Goal: Information Seeking & Learning: Learn about a topic

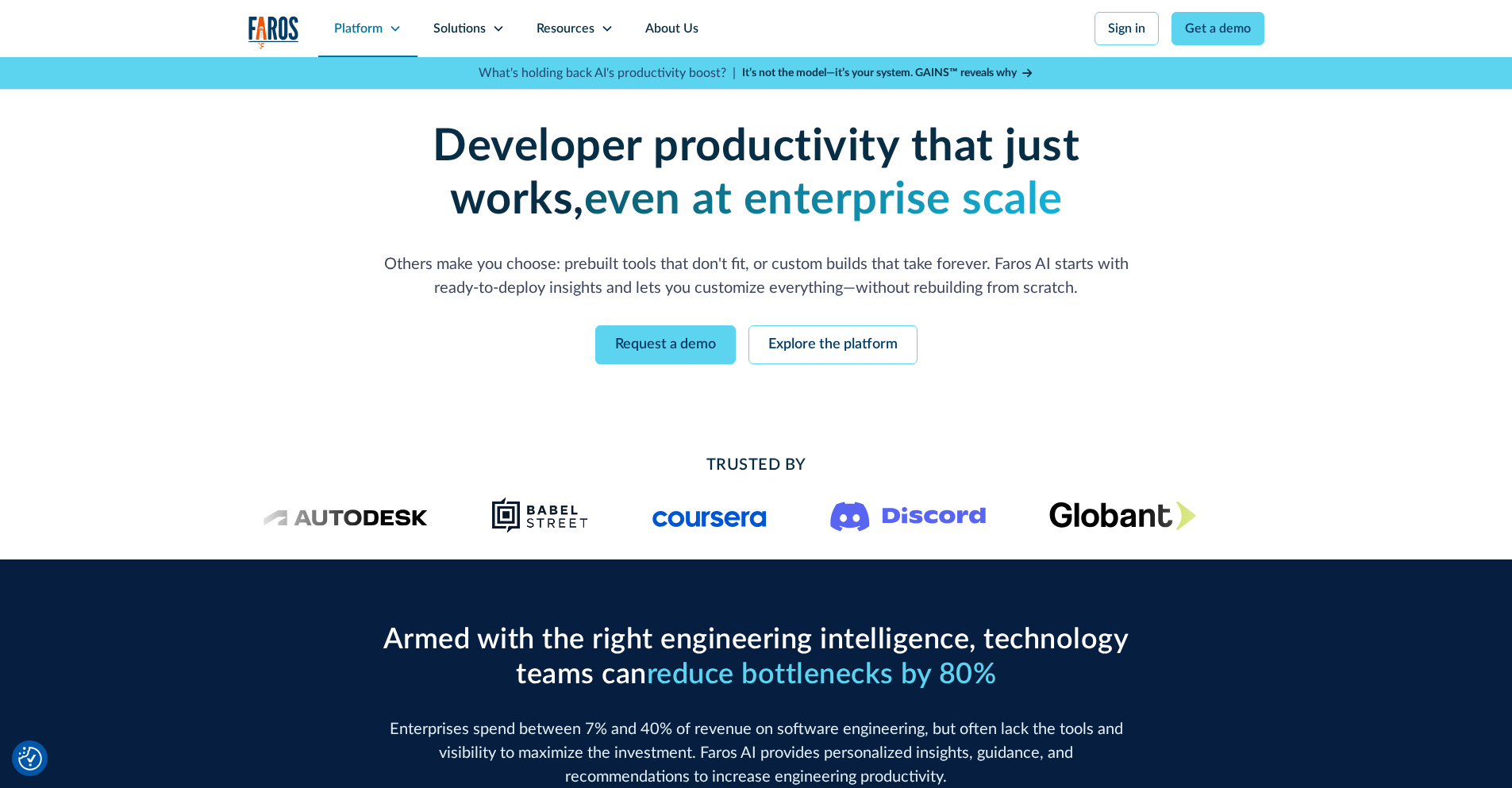
click at [380, 28] on div "Platform" at bounding box center [358, 28] width 48 height 19
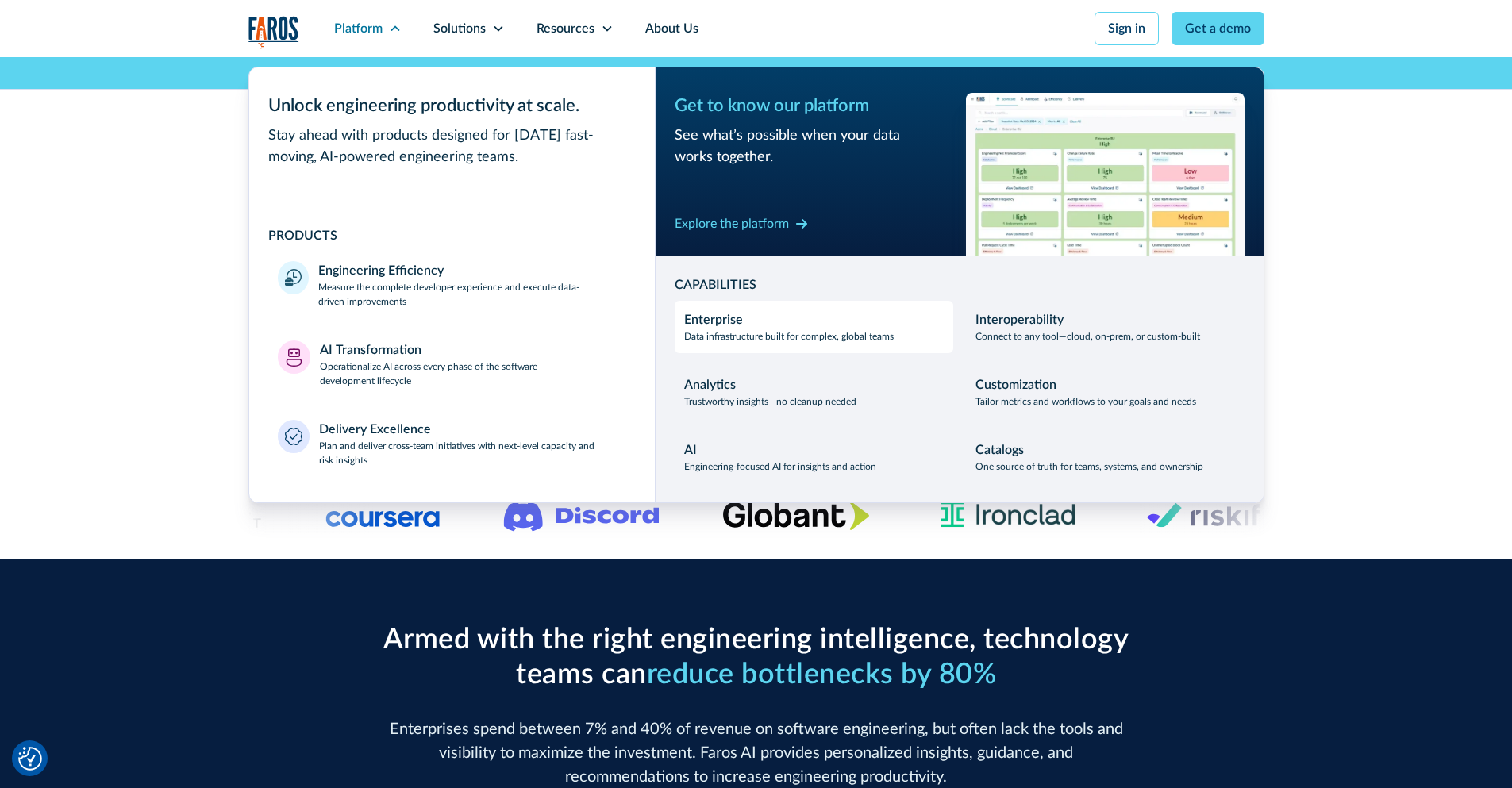
click at [767, 330] on p "Data infrastructure built for complex, global teams" at bounding box center [789, 337] width 210 height 14
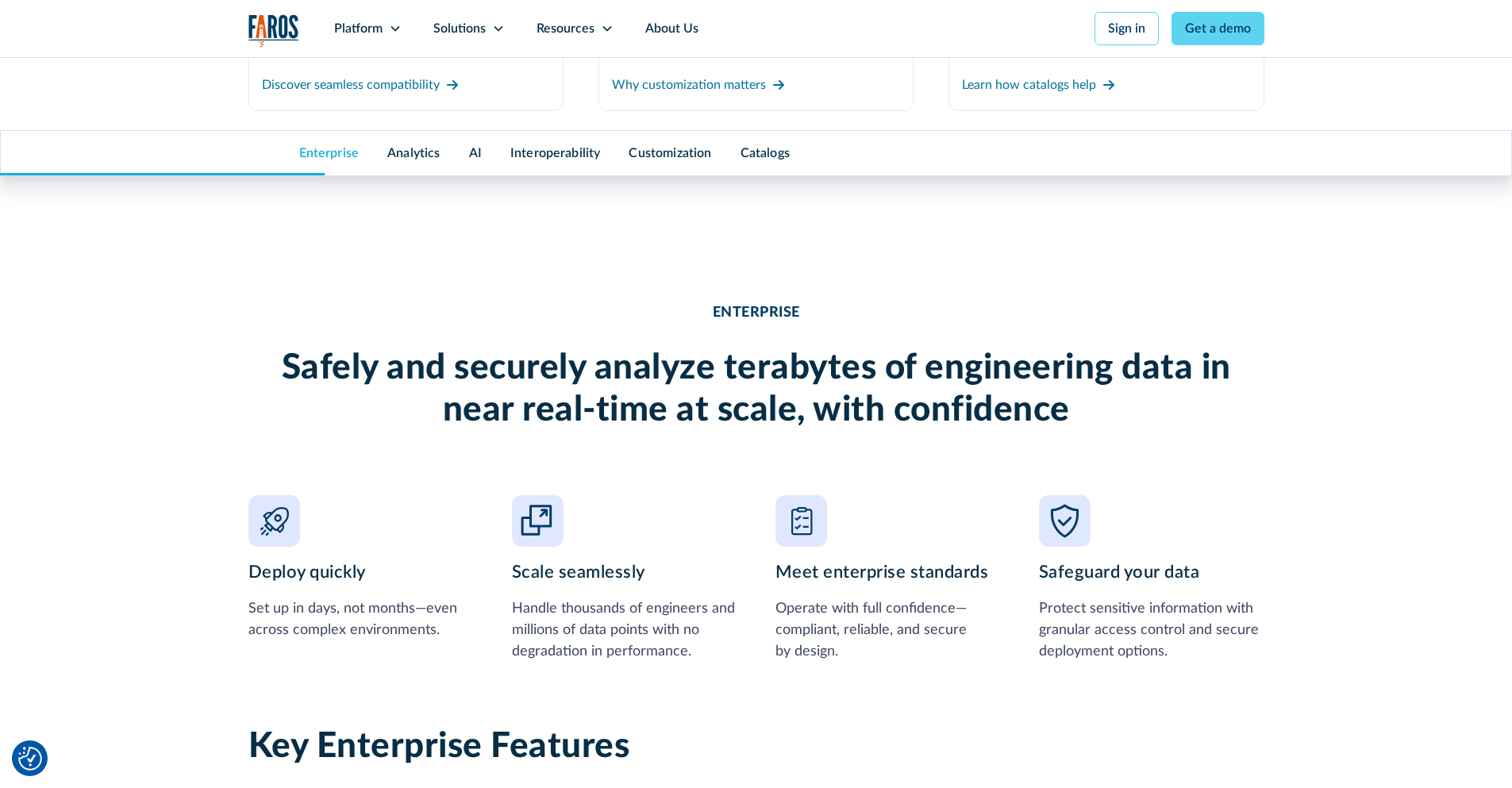
scroll to position [982, 0]
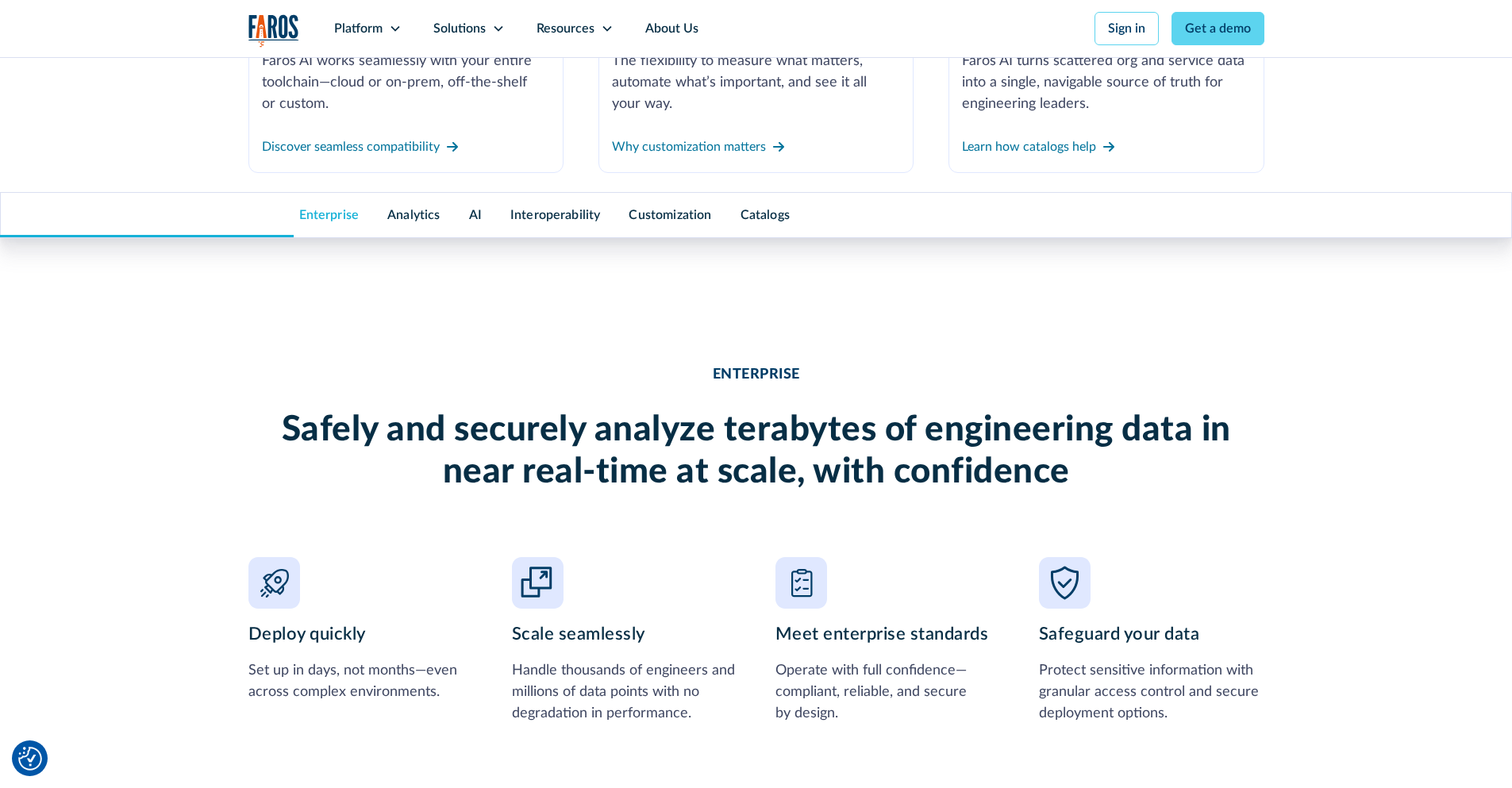
click at [407, 222] on div "Analytics" at bounding box center [413, 215] width 81 height 44
click at [425, 215] on link "Analytics" at bounding box center [413, 215] width 52 height 12
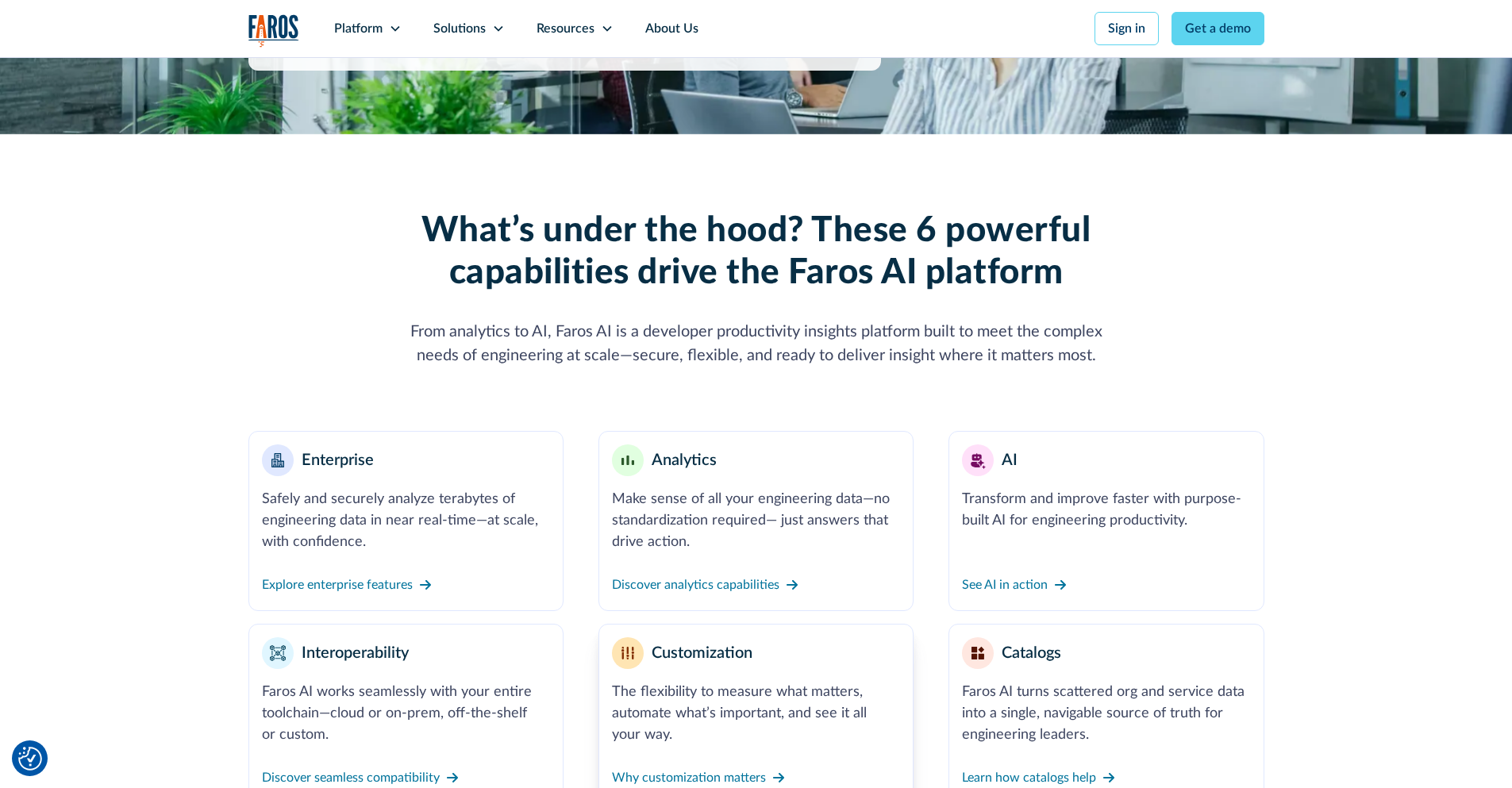
scroll to position [603, 0]
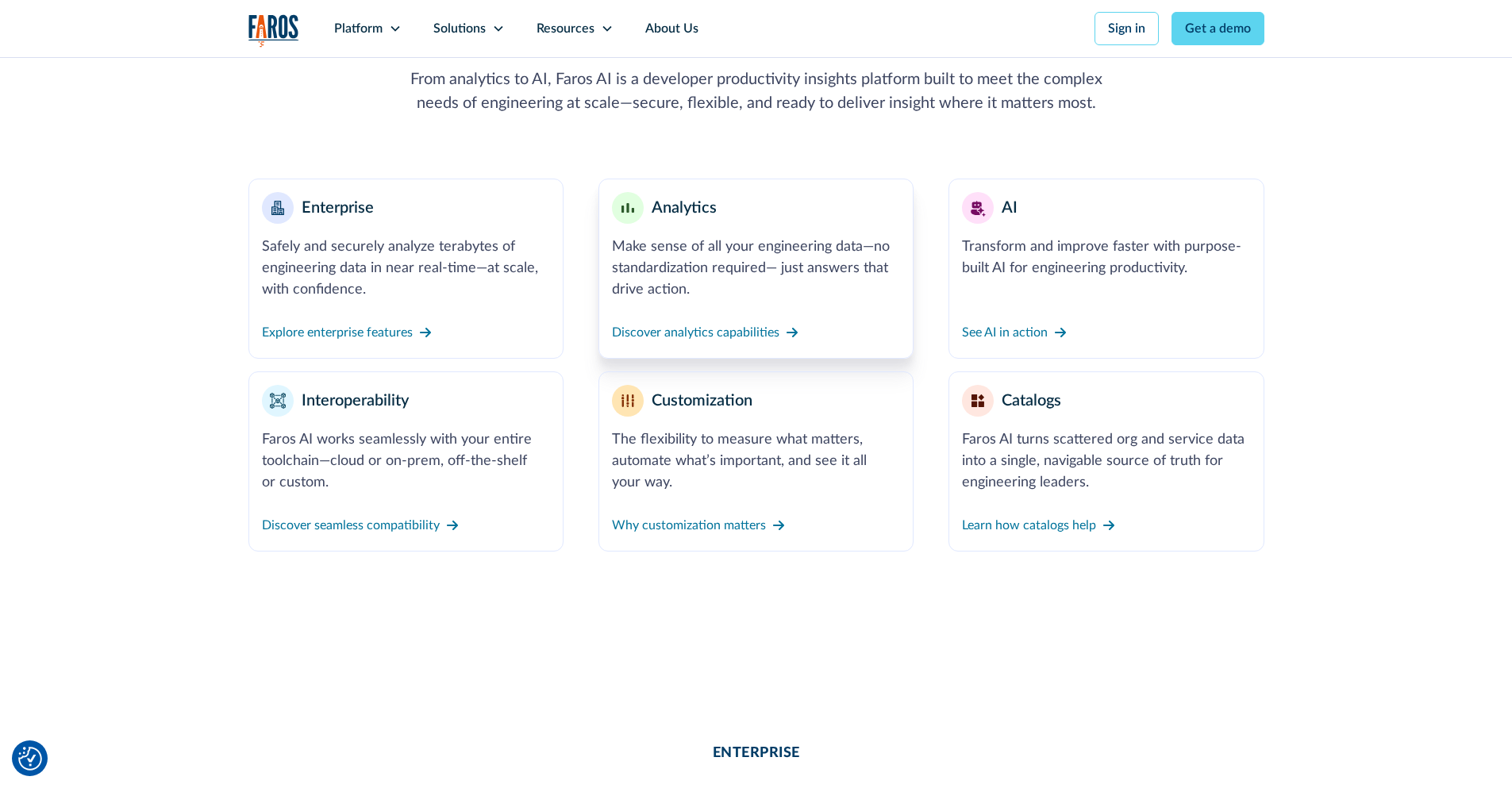
click at [708, 276] on div "Make sense of all your engineering data—no standardization required— just answe…" at bounding box center [756, 268] width 288 height 64
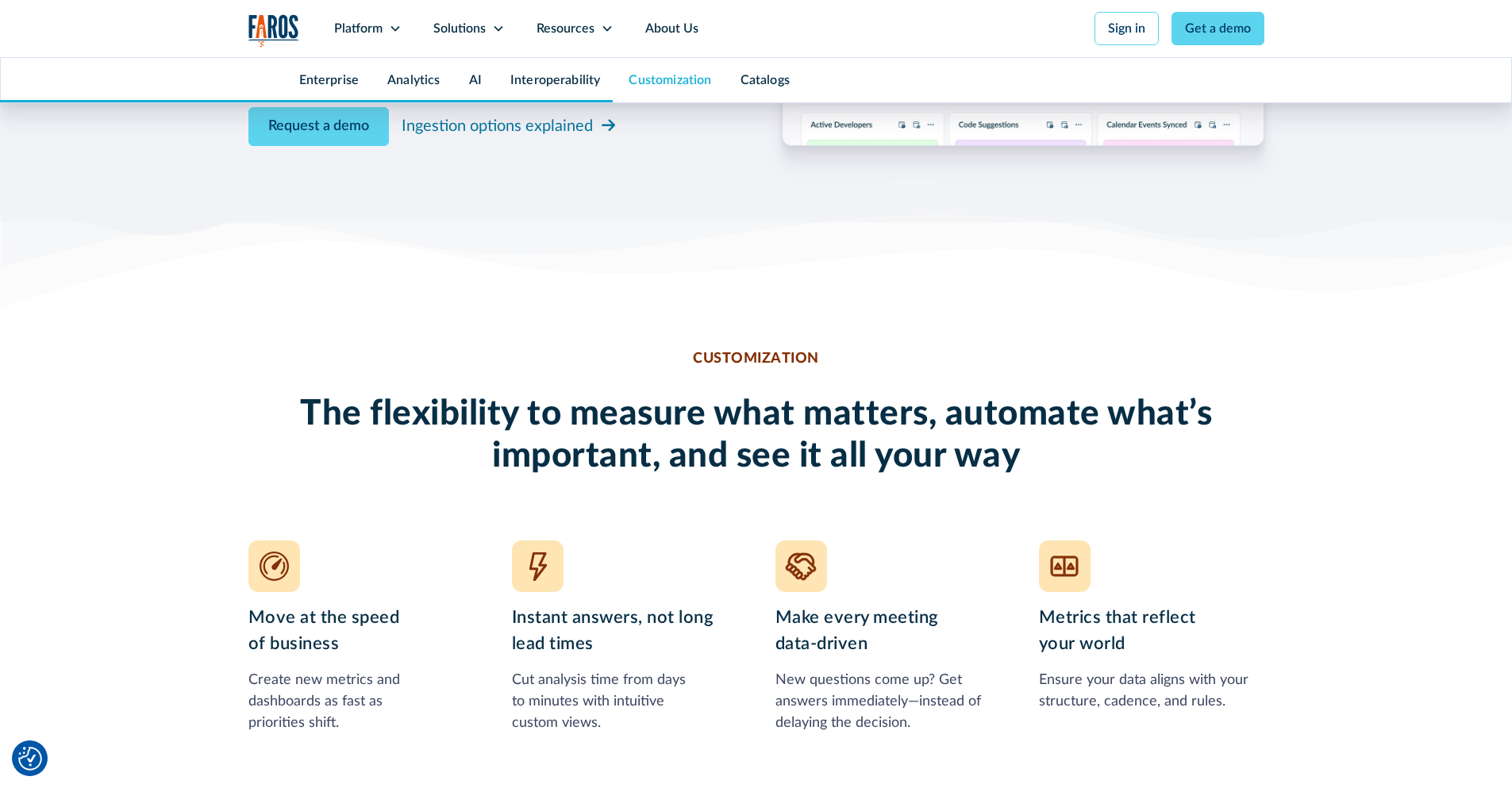
scroll to position [5204, 0]
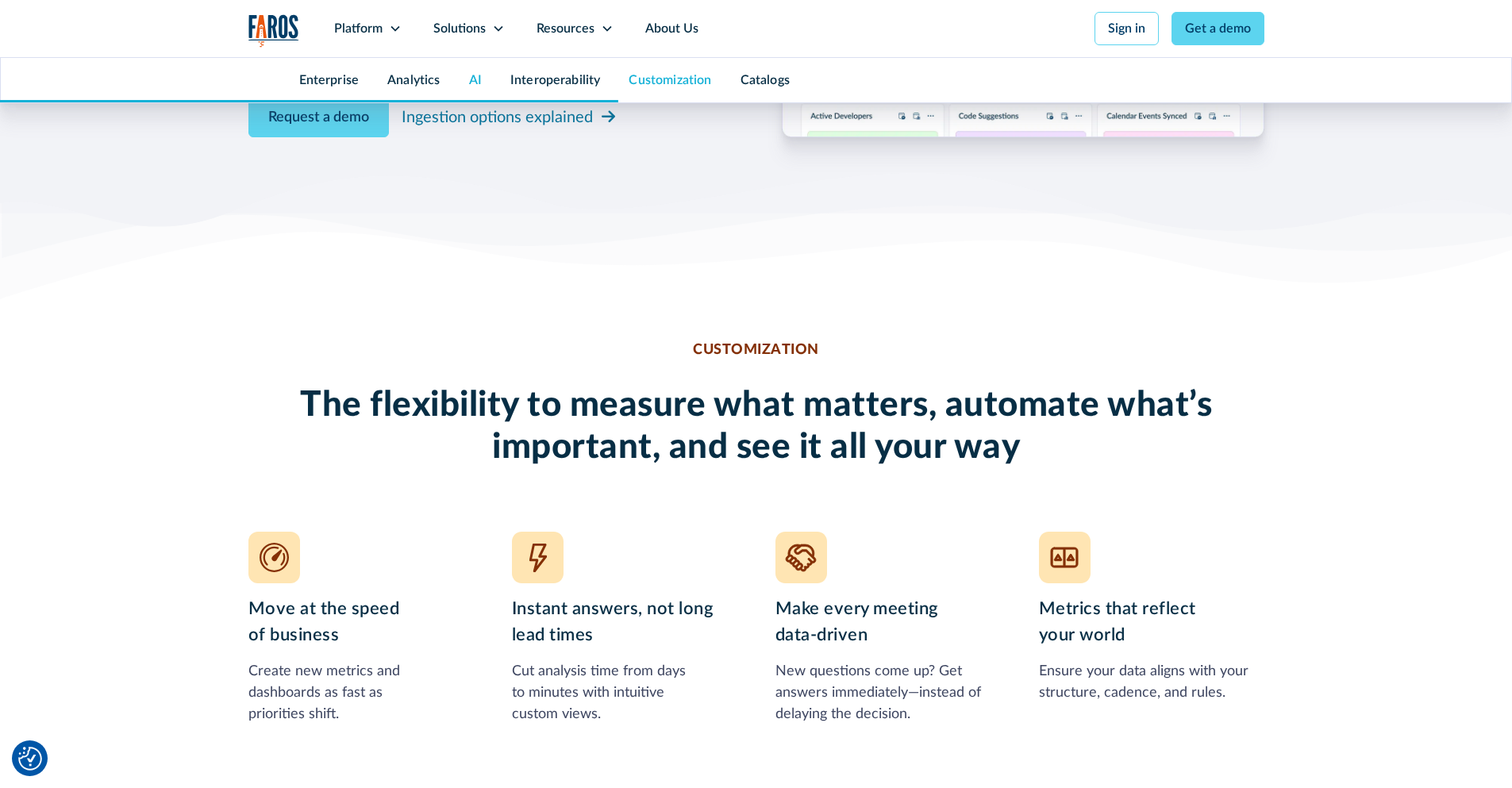
click at [476, 79] on link "AI" at bounding box center [476, 80] width 12 height 12
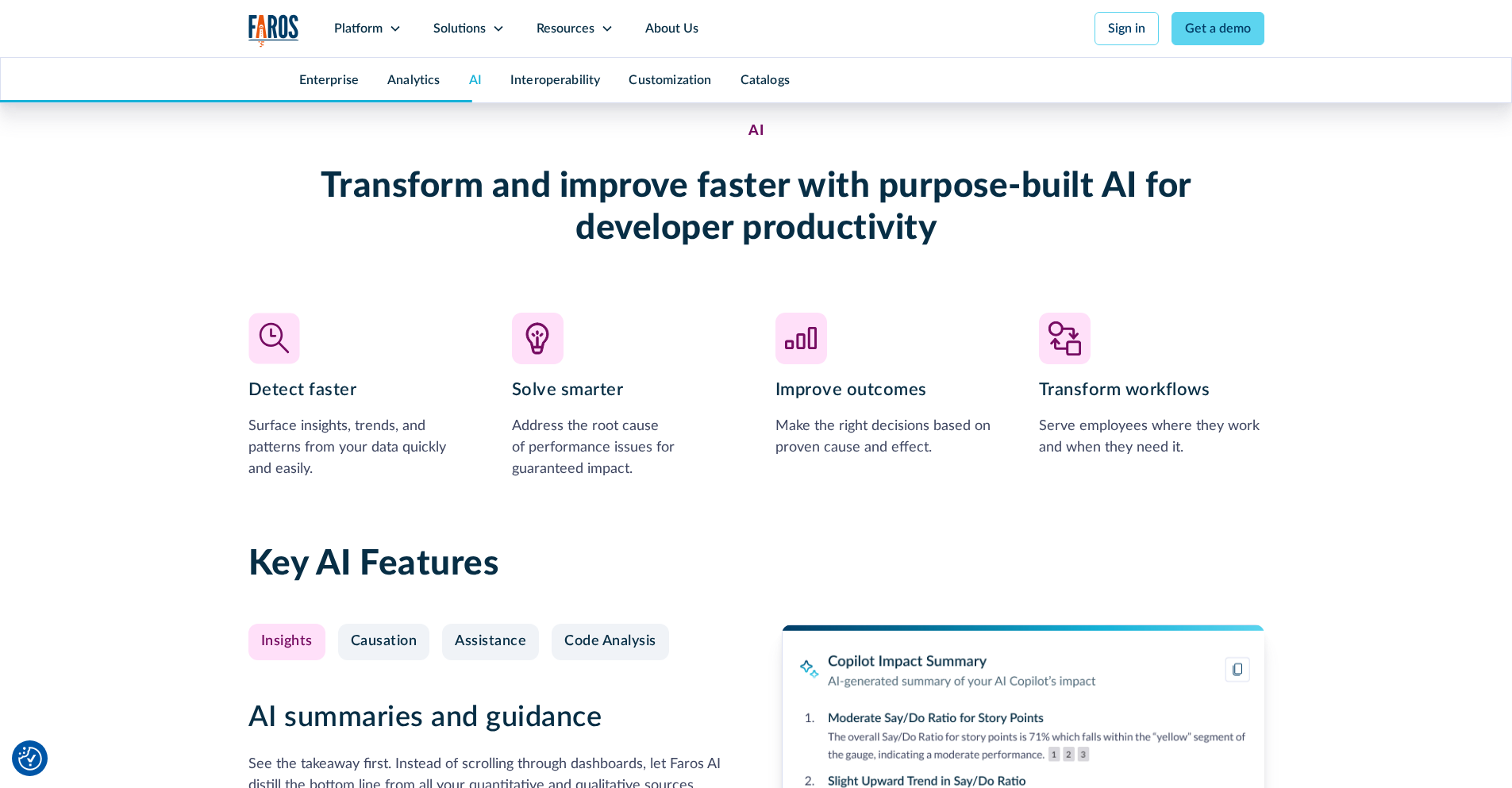
scroll to position [3318, 0]
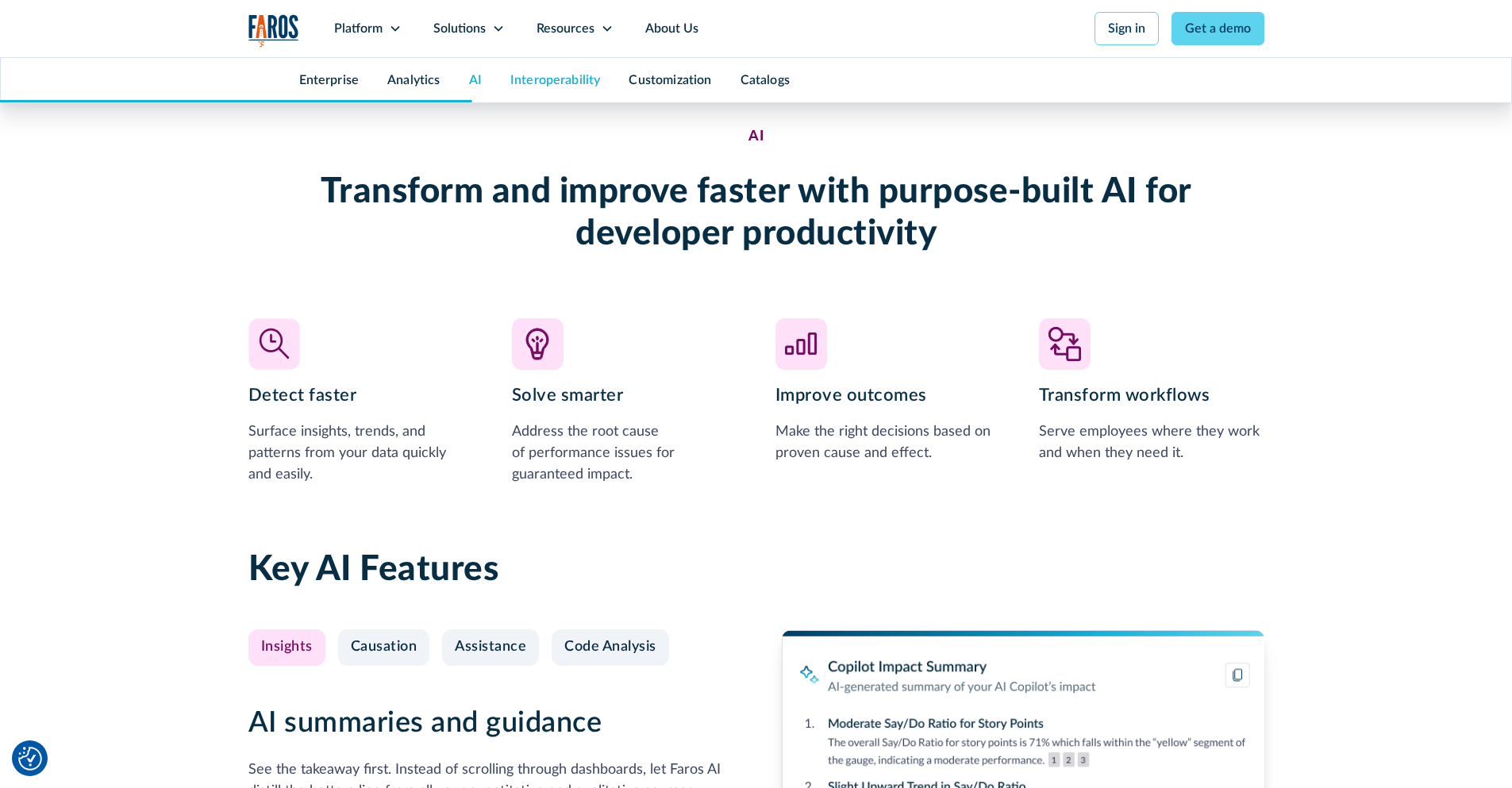
click at [527, 78] on link "Interoperability" at bounding box center [556, 80] width 91 height 12
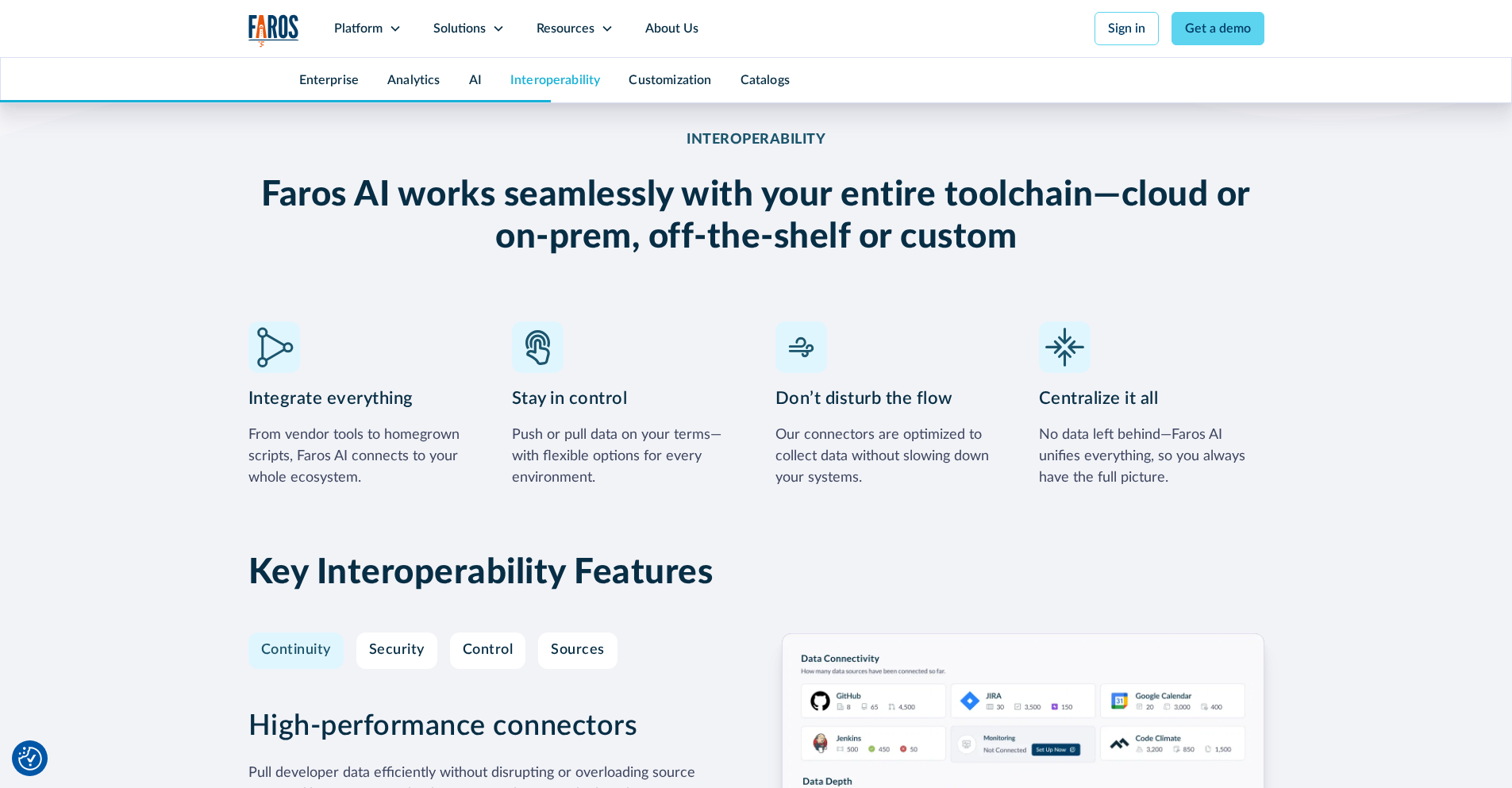
scroll to position [4367, 0]
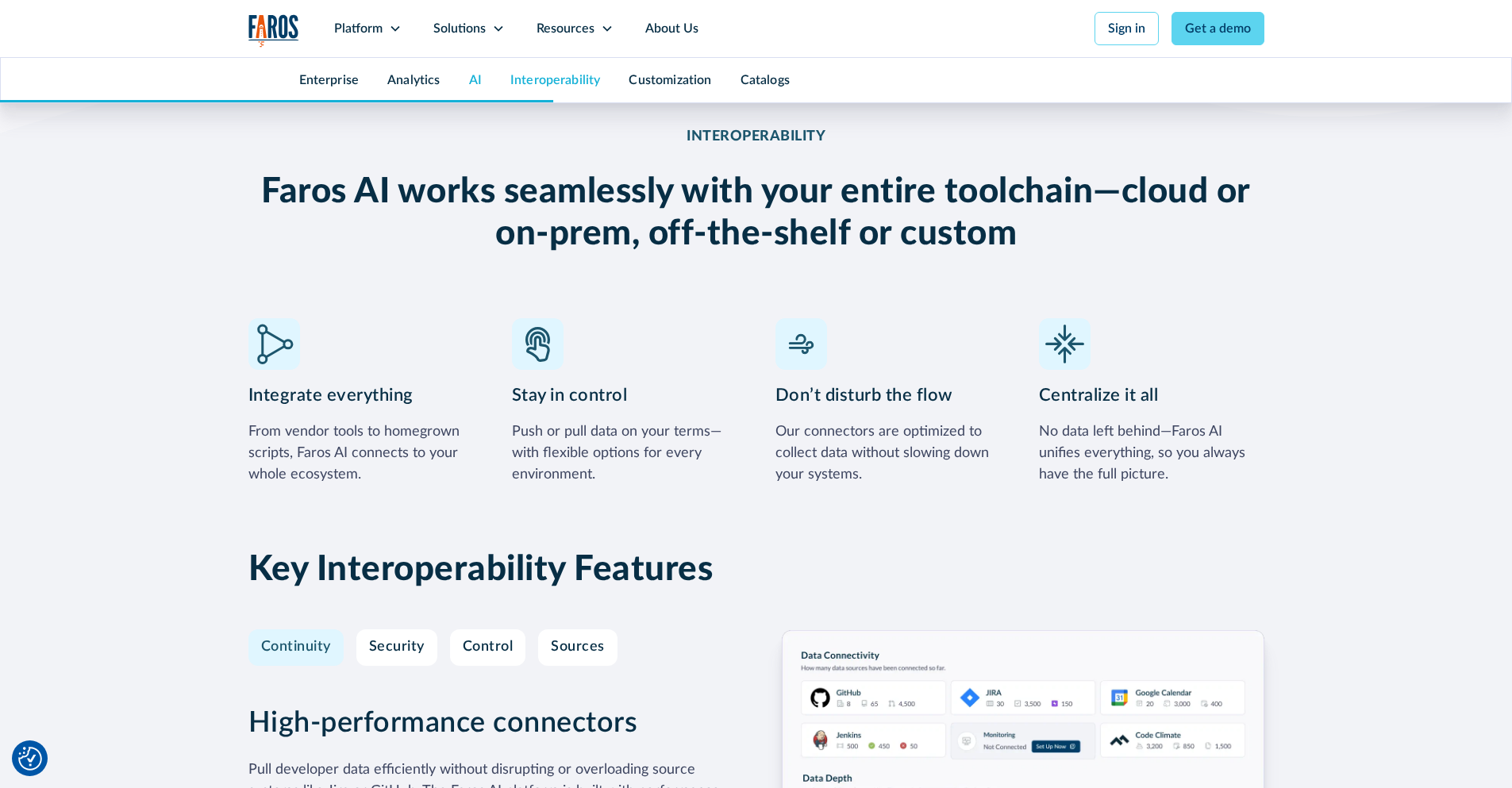
click at [471, 78] on link "AI" at bounding box center [476, 80] width 12 height 12
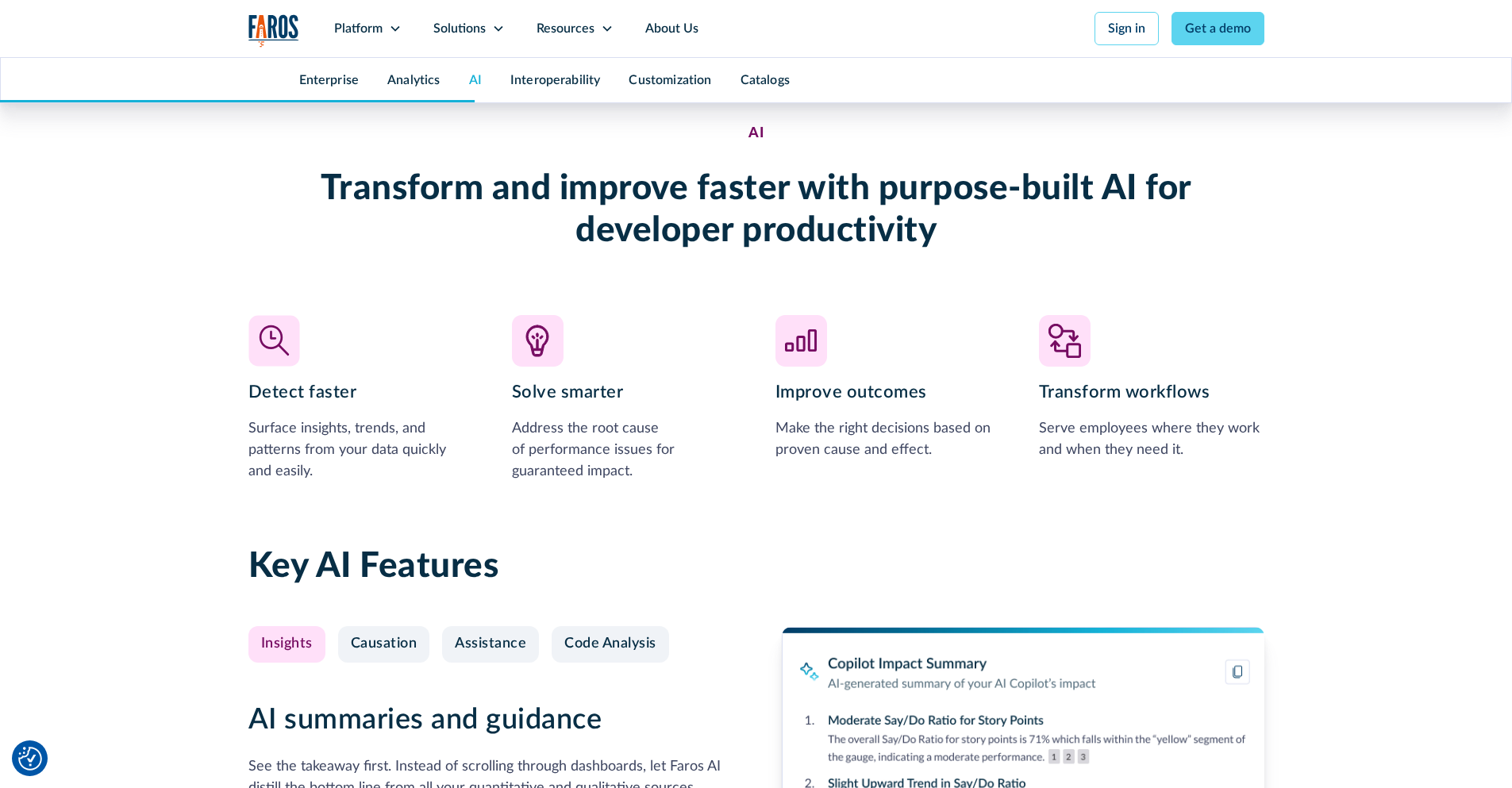
scroll to position [3318, 0]
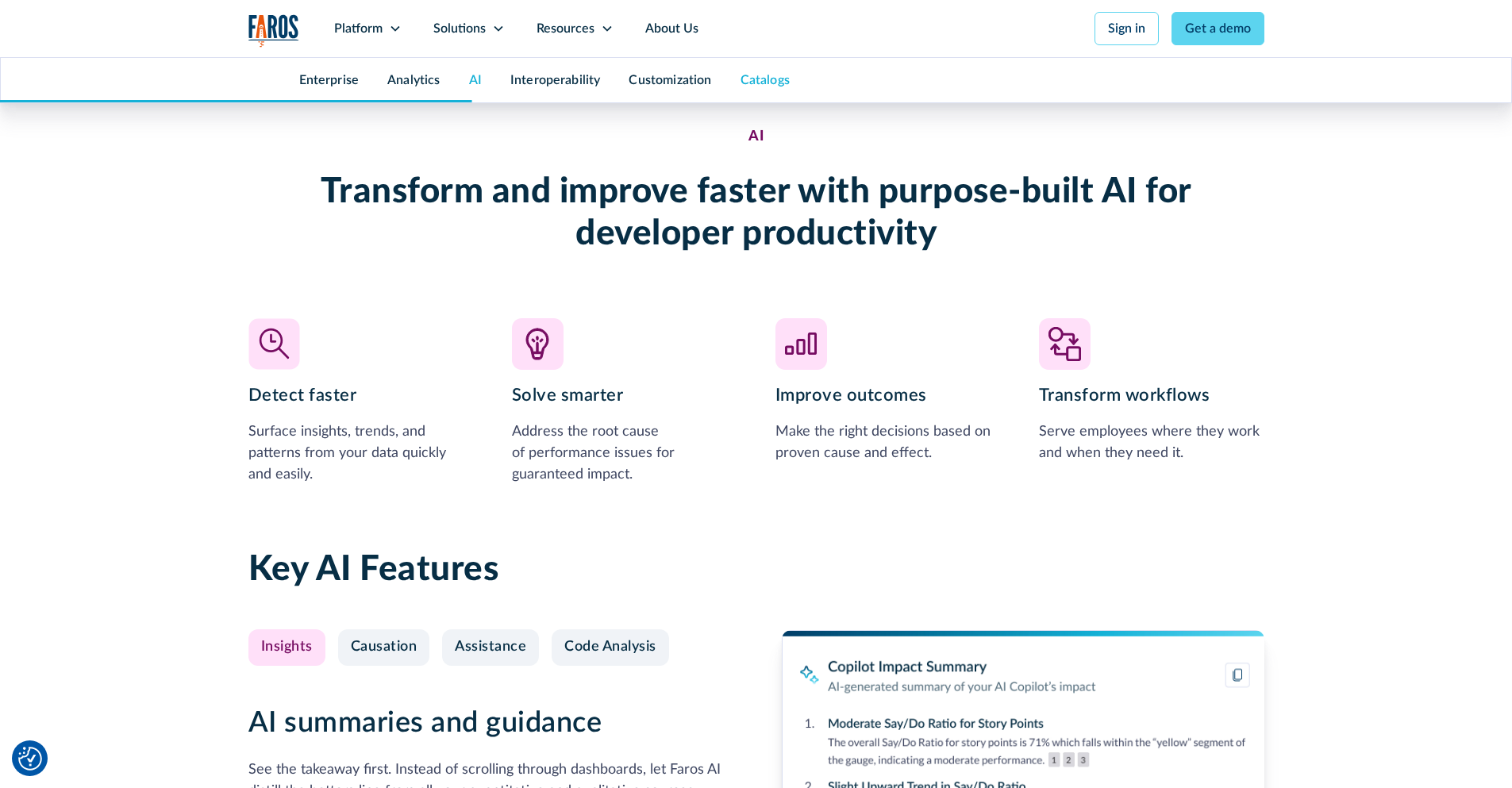
click at [781, 78] on link "Catalogs" at bounding box center [764, 80] width 49 height 12
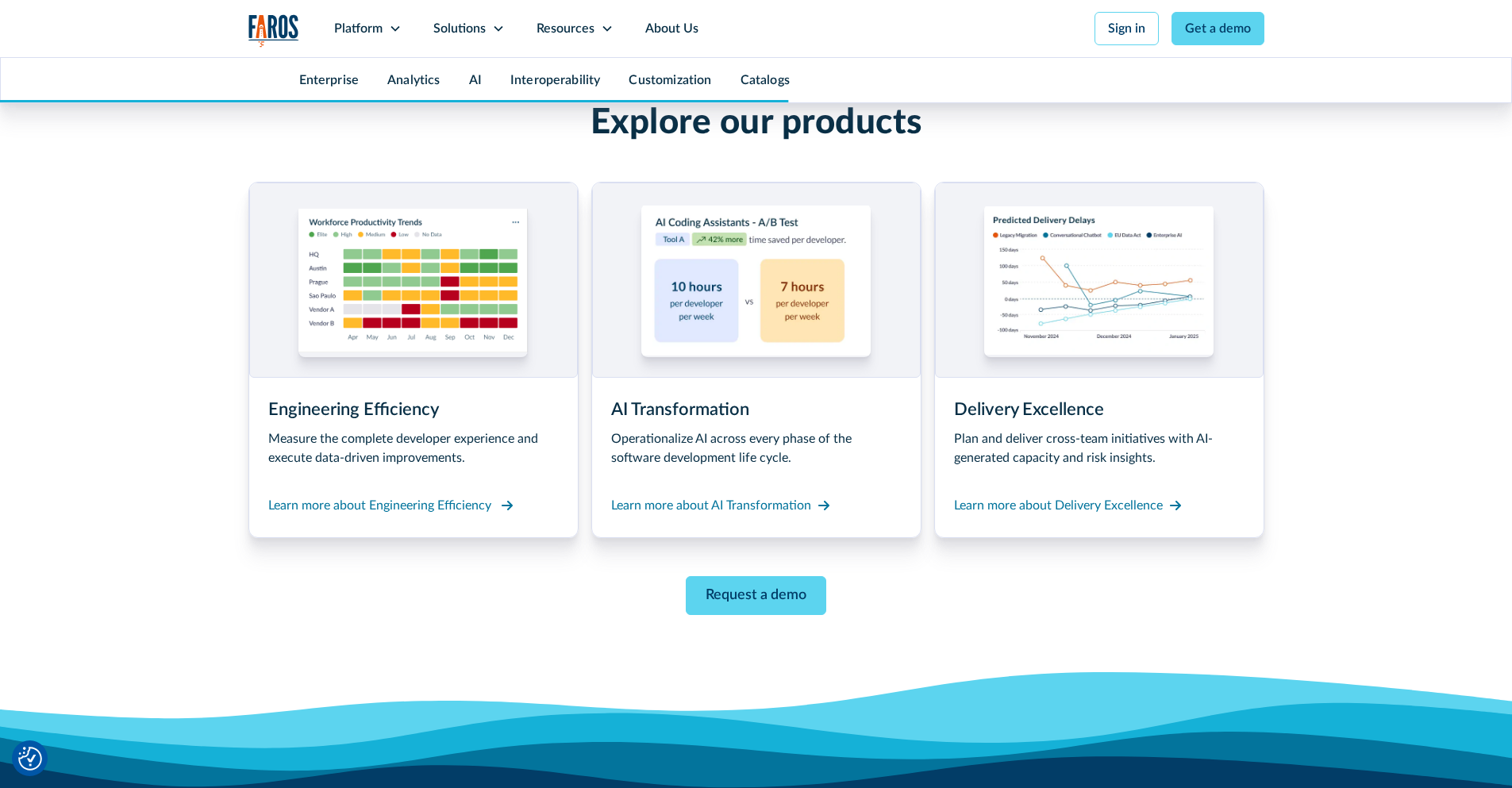
scroll to position [7524, 0]
